Goal: Book appointment/travel/reservation

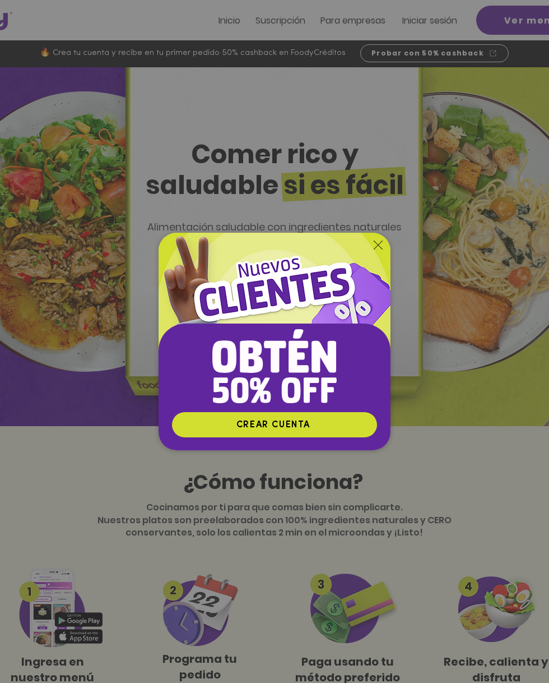
click at [379, 239] on img "Nuevos suscriptores 50% off" at bounding box center [275, 322] width 232 height 179
click at [375, 253] on img "Nuevos suscriptores 50% off" at bounding box center [275, 322] width 232 height 179
click at [383, 247] on img "Nuevos suscriptores 50% off" at bounding box center [275, 322] width 232 height 179
click at [377, 243] on icon "Volver al sitio" at bounding box center [378, 244] width 9 height 9
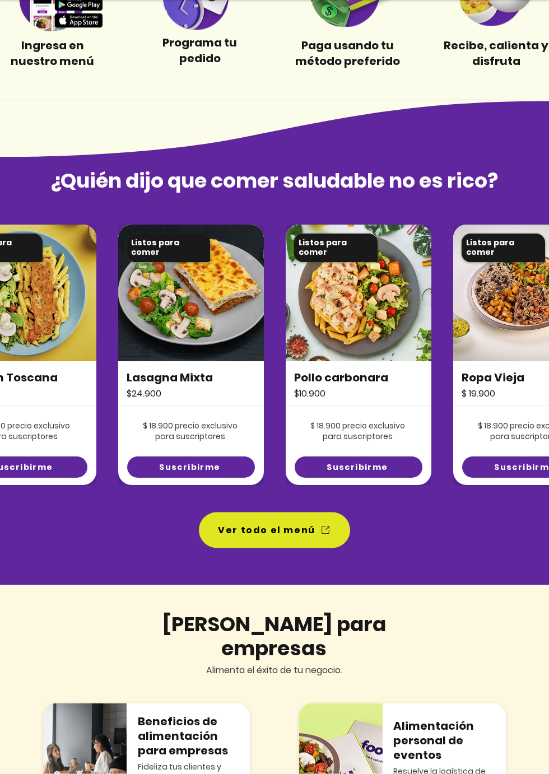
scroll to position [616, 0]
click at [327, 530] on icon "Ver todo el menú" at bounding box center [325, 529] width 7 height 7
click at [308, 523] on span "Ver todo el menú" at bounding box center [267, 530] width 98 height 14
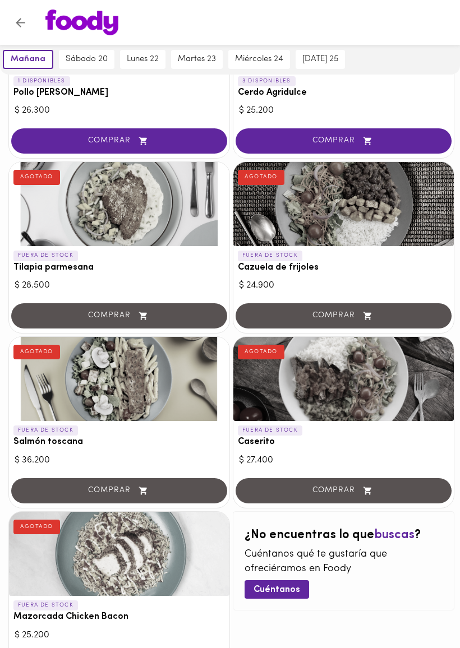
scroll to position [1585, 0]
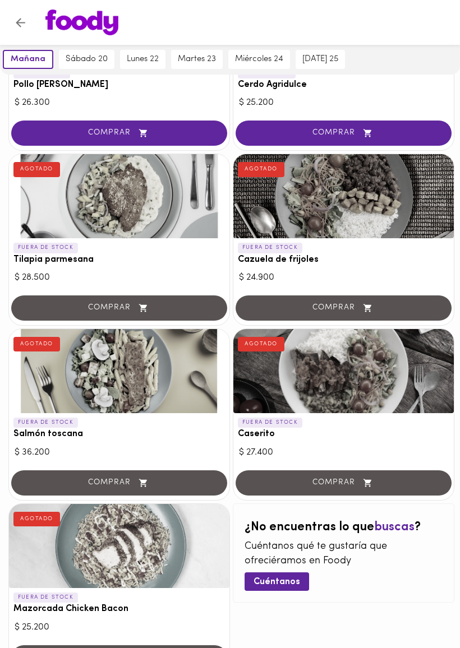
click at [125, 356] on div at bounding box center [119, 371] width 220 height 84
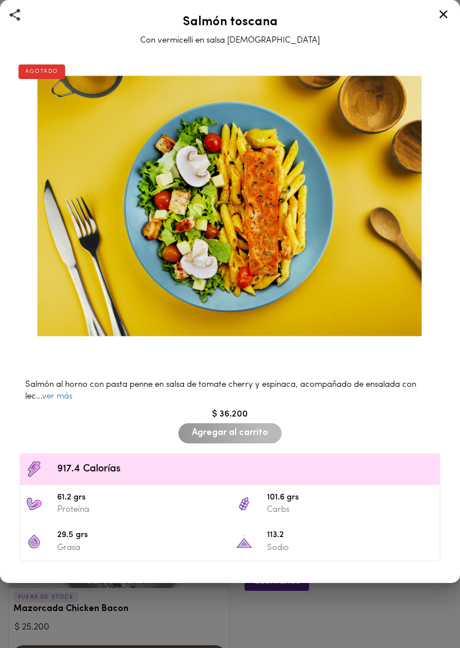
click at [444, 16] on icon at bounding box center [443, 14] width 8 height 8
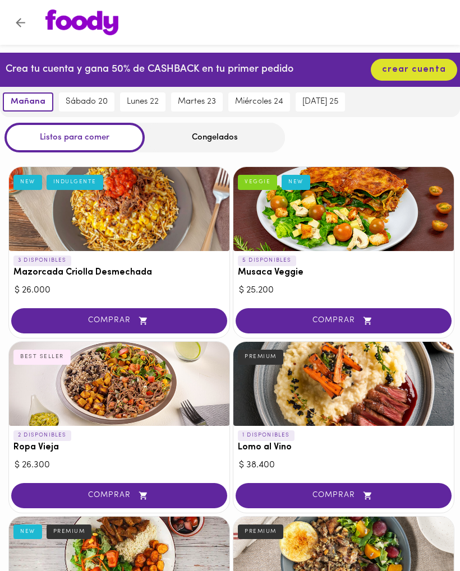
click at [93, 96] on button "sábado 20" at bounding box center [86, 101] width 55 height 19
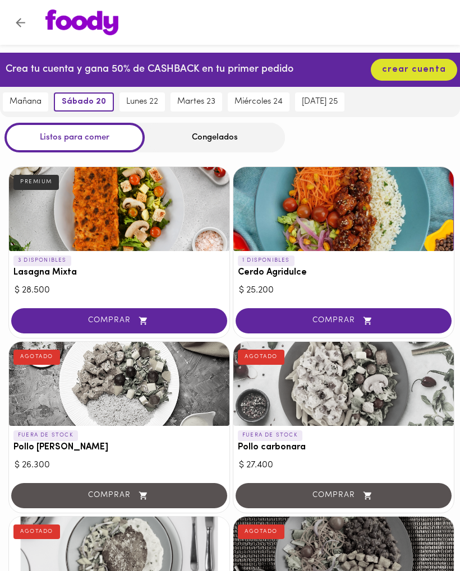
click at [144, 94] on button "lunes 22" at bounding box center [141, 101] width 45 height 19
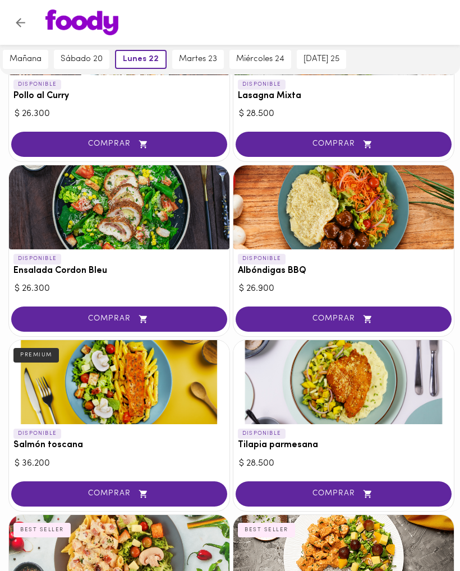
scroll to position [876, 0]
